Goal: Information Seeking & Learning: Learn about a topic

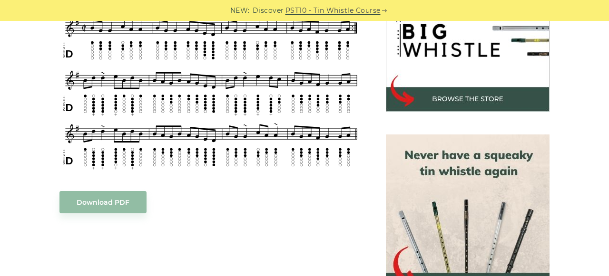
scroll to position [127, 0]
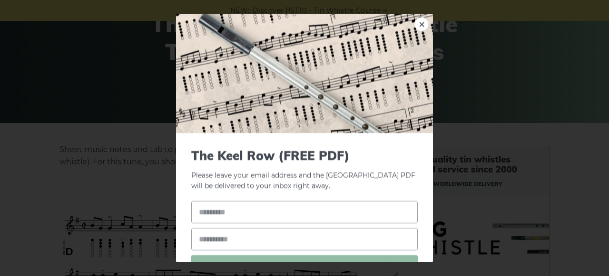
click at [499, 68] on div "× The Keel Row (FREE PDF) Please leave your email address and the The Keel Row …" at bounding box center [304, 138] width 609 height 276
click at [418, 26] on link "×" at bounding box center [421, 24] width 14 height 14
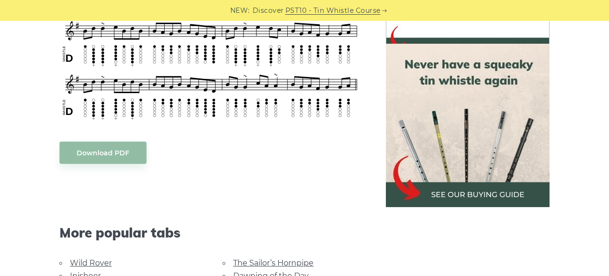
scroll to position [522, 0]
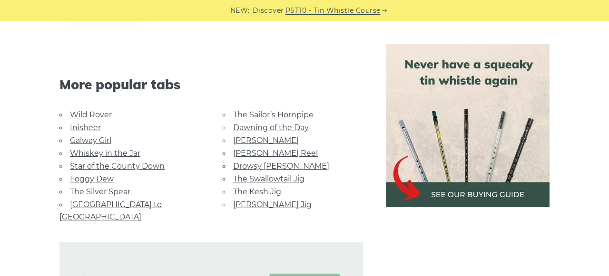
click at [99, 177] on link "Foggy Dew" at bounding box center [92, 179] width 44 height 9
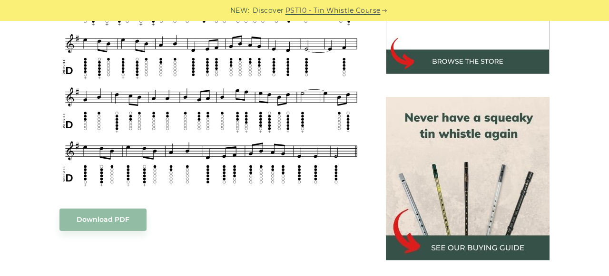
scroll to position [346, 0]
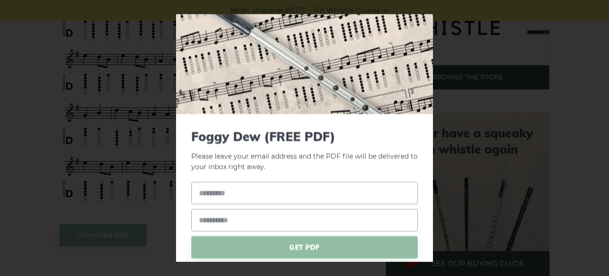
scroll to position [0, 0]
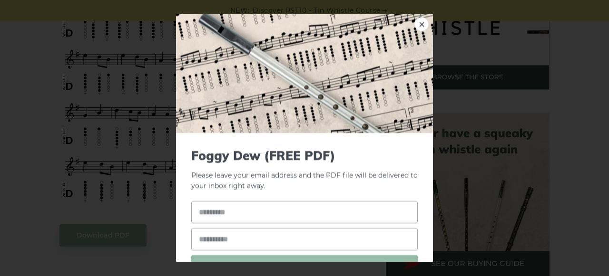
click at [576, 203] on div "× Foggy Dew (FREE PDF) Please leave your email address and the PDF file will be…" at bounding box center [304, 138] width 609 height 276
click at [420, 25] on link "×" at bounding box center [421, 24] width 14 height 14
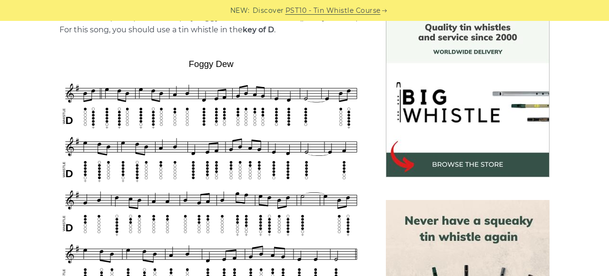
scroll to position [247, 0]
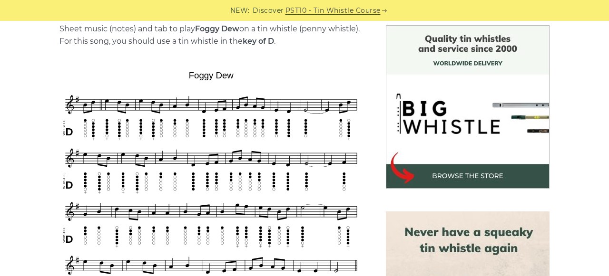
drag, startPoint x: 49, startPoint y: 67, endPoint x: 199, endPoint y: 81, distance: 150.5
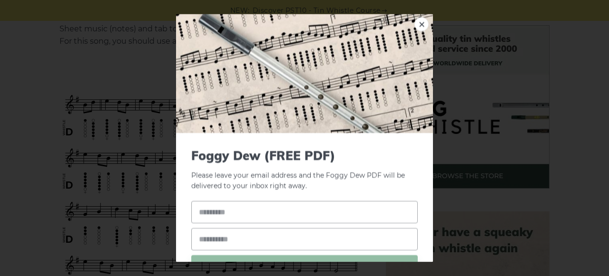
drag, startPoint x: 172, startPoint y: 71, endPoint x: 205, endPoint y: 73, distance: 32.9
click at [148, 72] on div "× Foggy Dew (FREE PDF) Please leave your email address and the Foggy Dew PDF wi…" at bounding box center [304, 138] width 609 height 276
click at [548, 63] on div "× Foggy Dew (FREE PDF) Please leave your email address and the Foggy Dew PDF wi…" at bounding box center [304, 138] width 609 height 276
click at [421, 25] on link "×" at bounding box center [421, 24] width 14 height 14
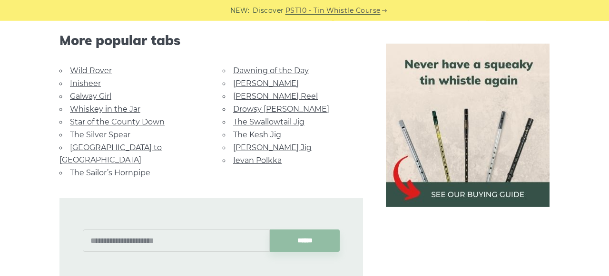
scroll to position [643, 0]
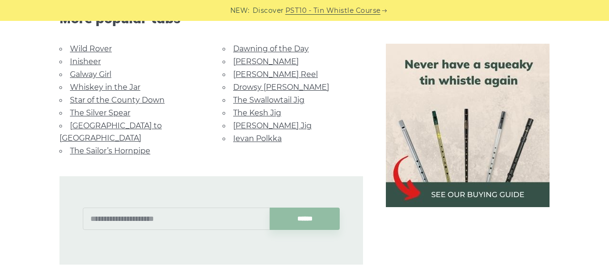
click at [138, 125] on link "Rocky Road to Dublin" at bounding box center [110, 131] width 102 height 21
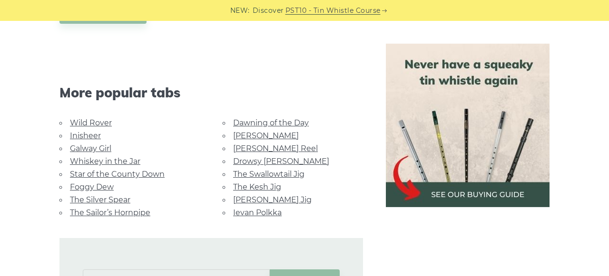
scroll to position [544, 0]
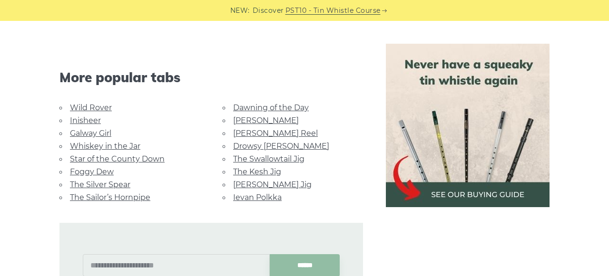
click at [268, 167] on link "The Kesh Jig" at bounding box center [257, 171] width 48 height 9
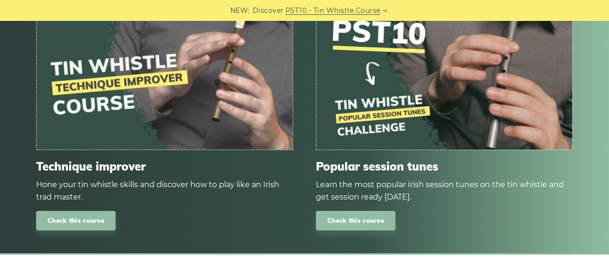
scroll to position [890, 0]
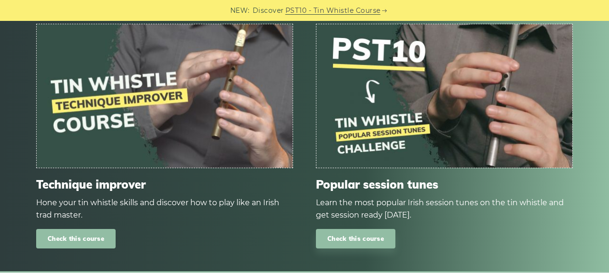
click at [88, 229] on link "Check this course" at bounding box center [75, 239] width 79 height 20
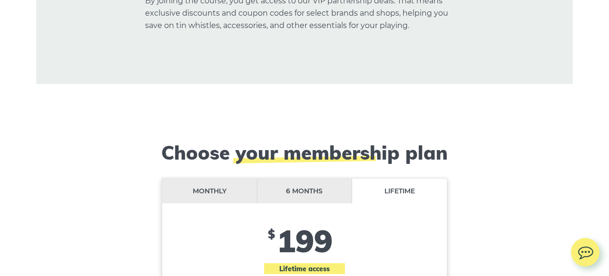
scroll to position [7717, 0]
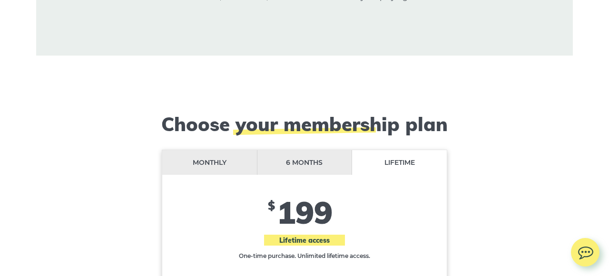
click at [312, 150] on li "6 months" at bounding box center [304, 162] width 95 height 25
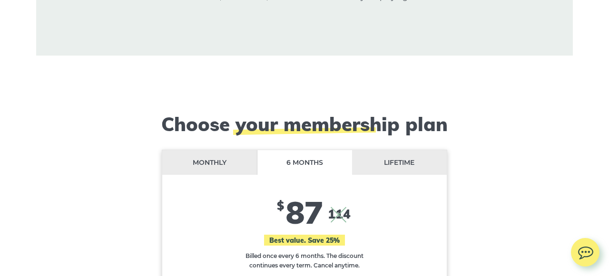
click at [211, 150] on li "Monthly" at bounding box center [209, 162] width 95 height 25
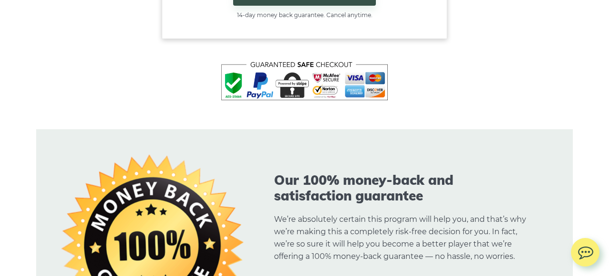
scroll to position [8211, 0]
